Goal: Check status: Check status

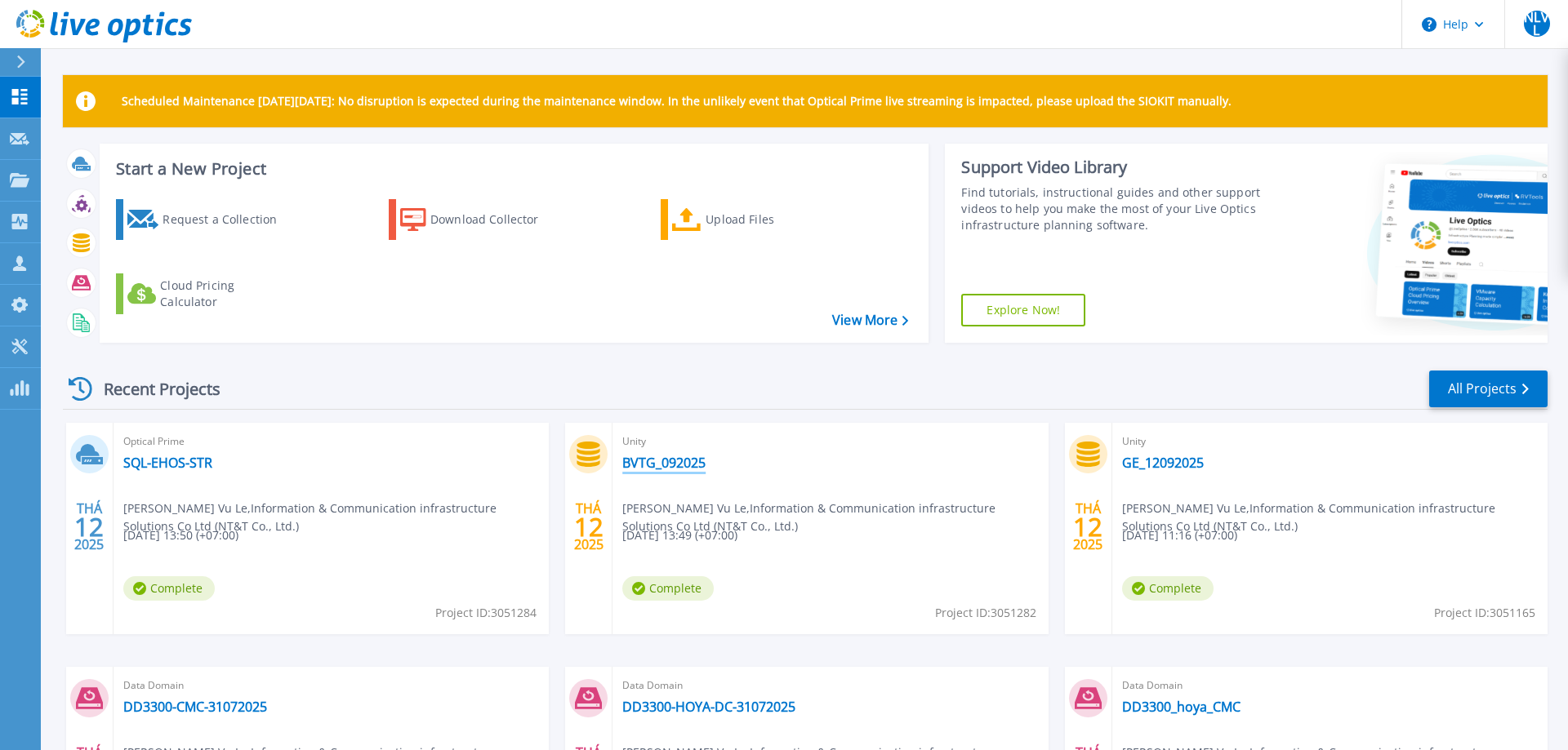
click at [692, 461] on link "BVTG_092025" at bounding box center [664, 463] width 83 height 17
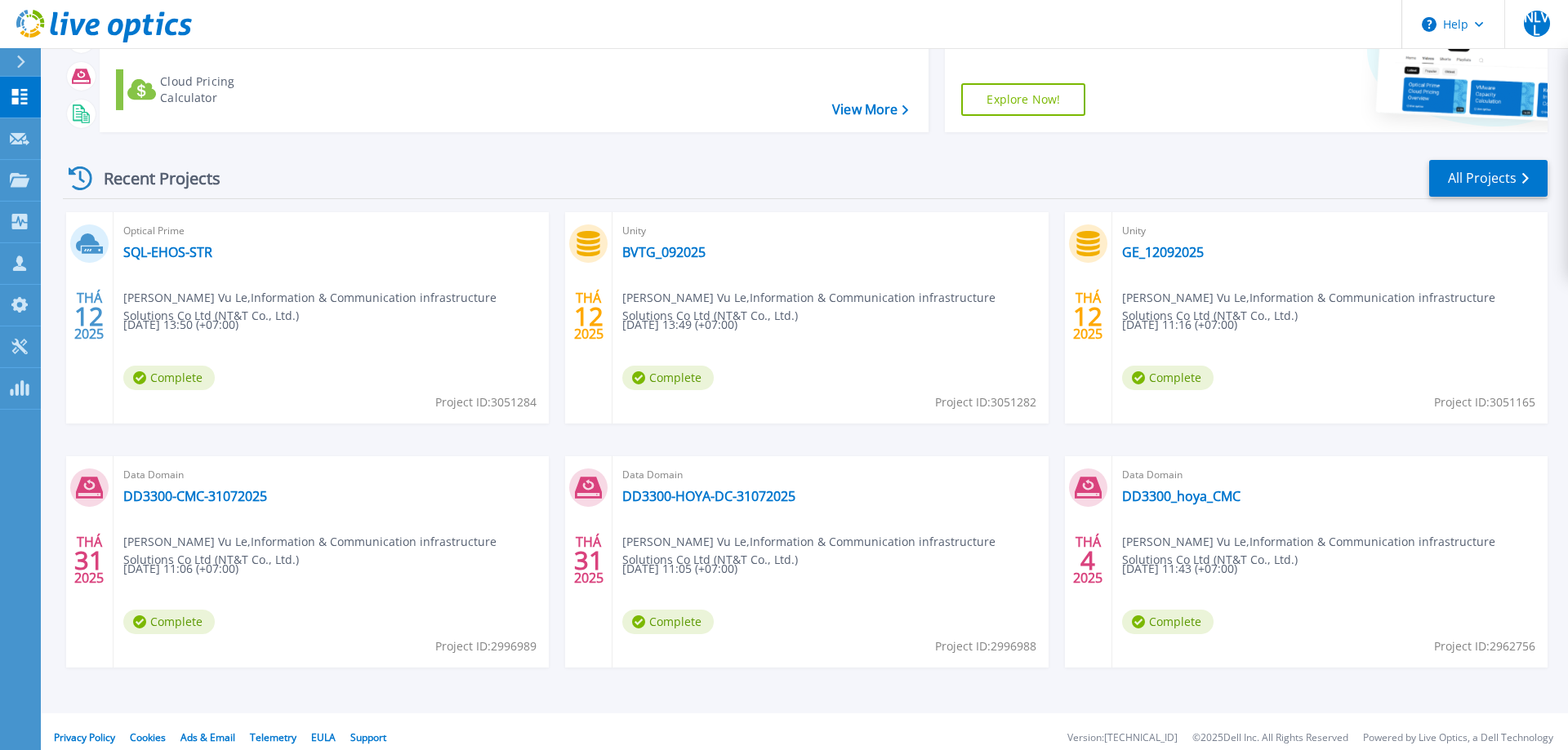
scroll to position [155, 0]
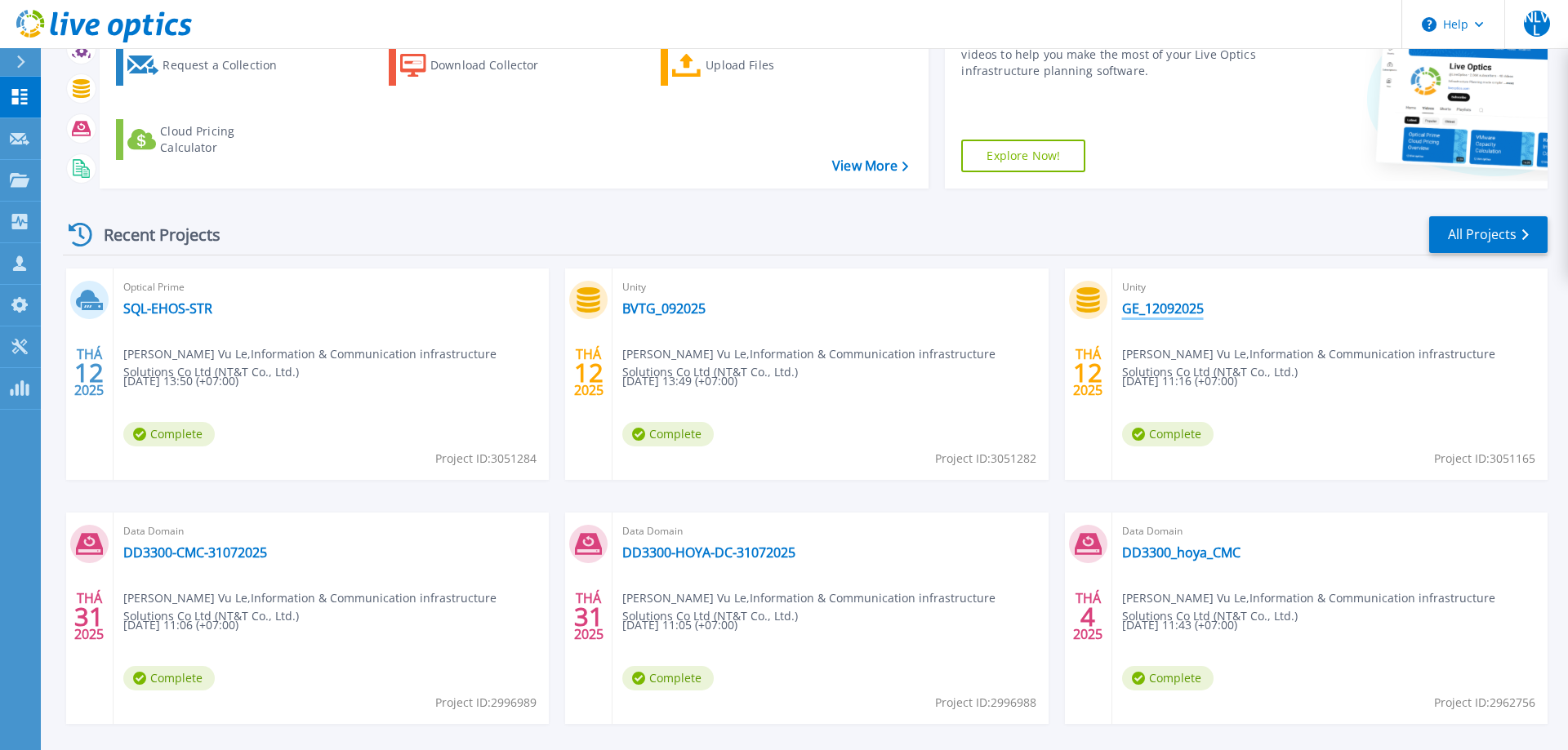
click at [1164, 309] on link "GE_12092025" at bounding box center [1163, 308] width 82 height 17
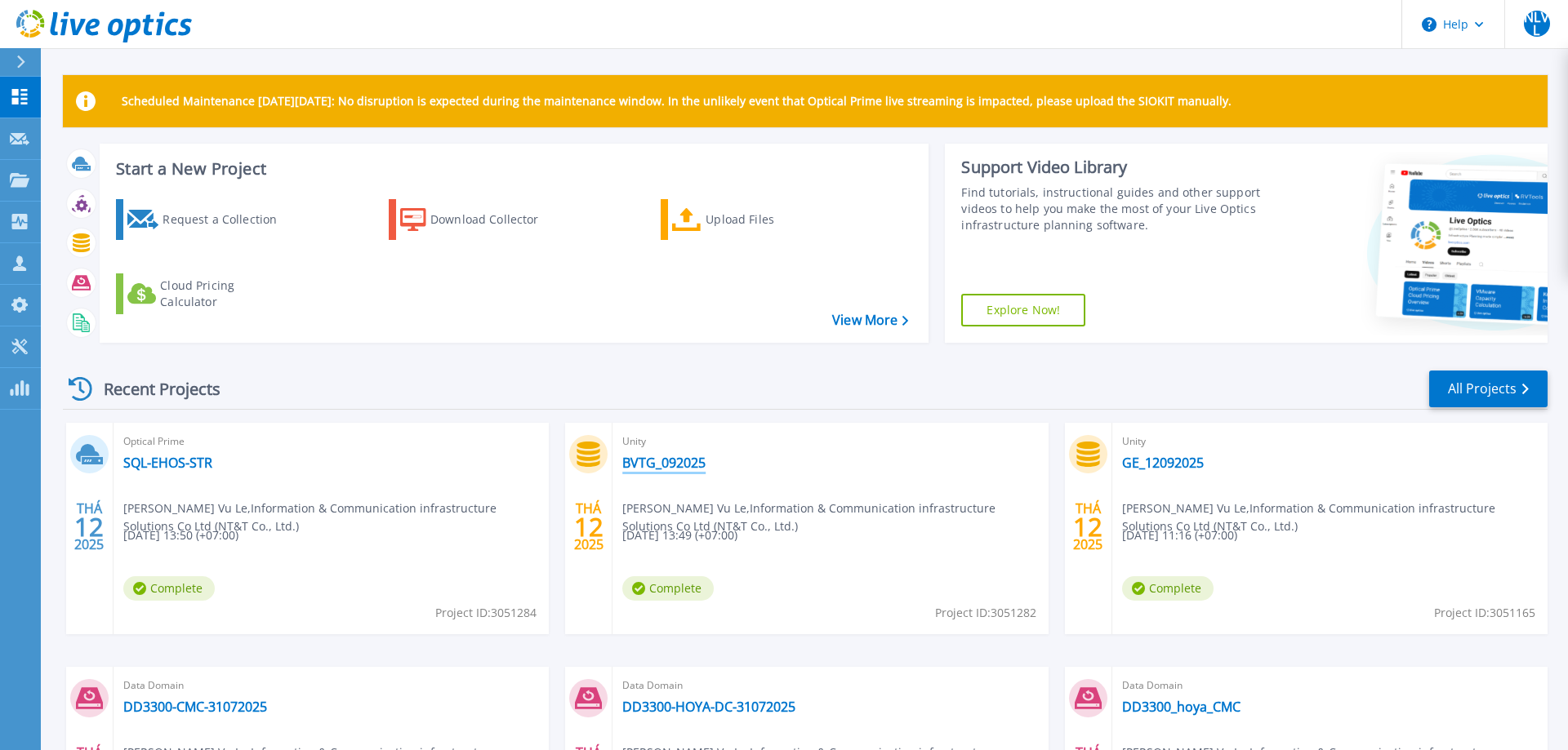
click at [680, 463] on link "BVTG_092025" at bounding box center [664, 463] width 83 height 17
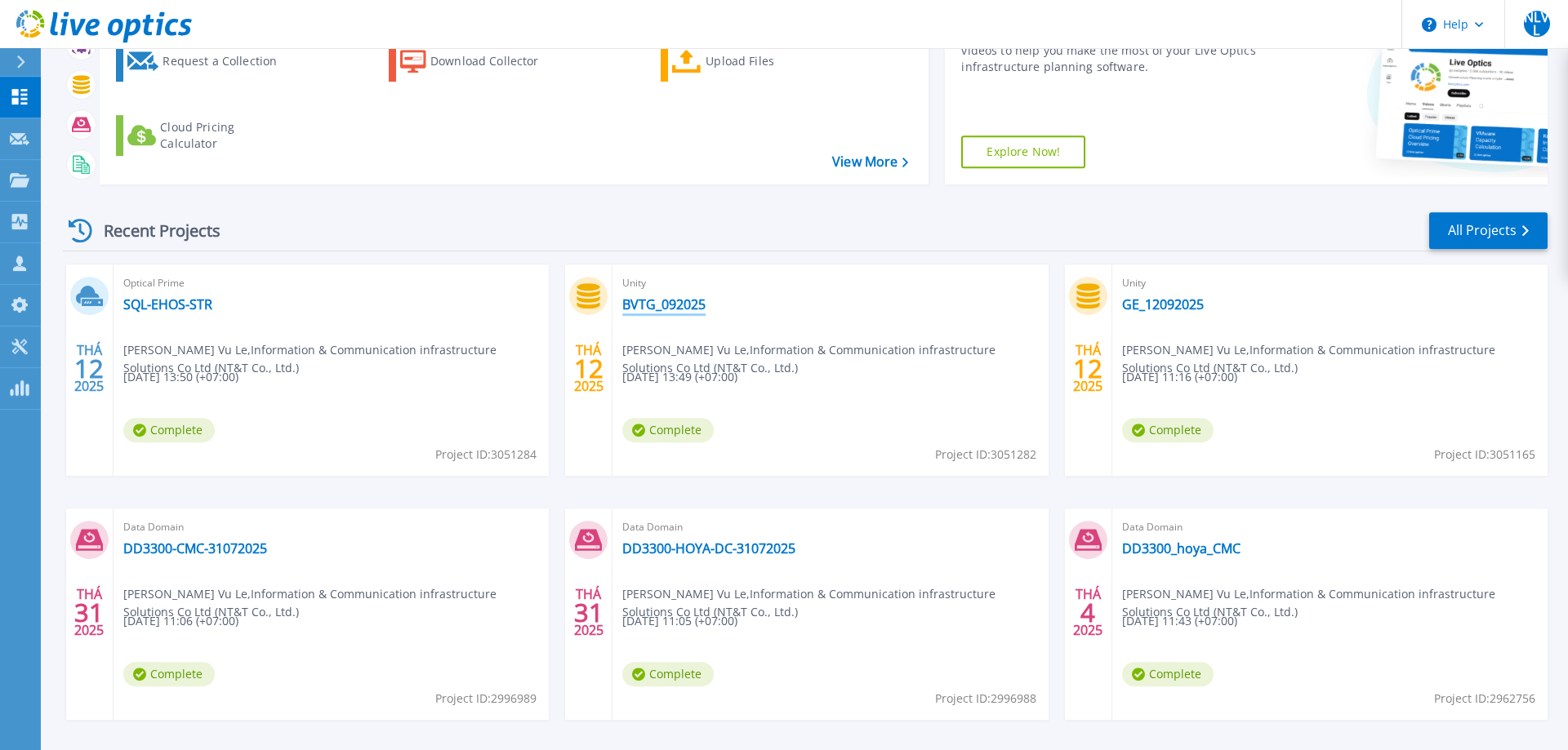
scroll to position [223, 0]
